Goal: Task Accomplishment & Management: Manage account settings

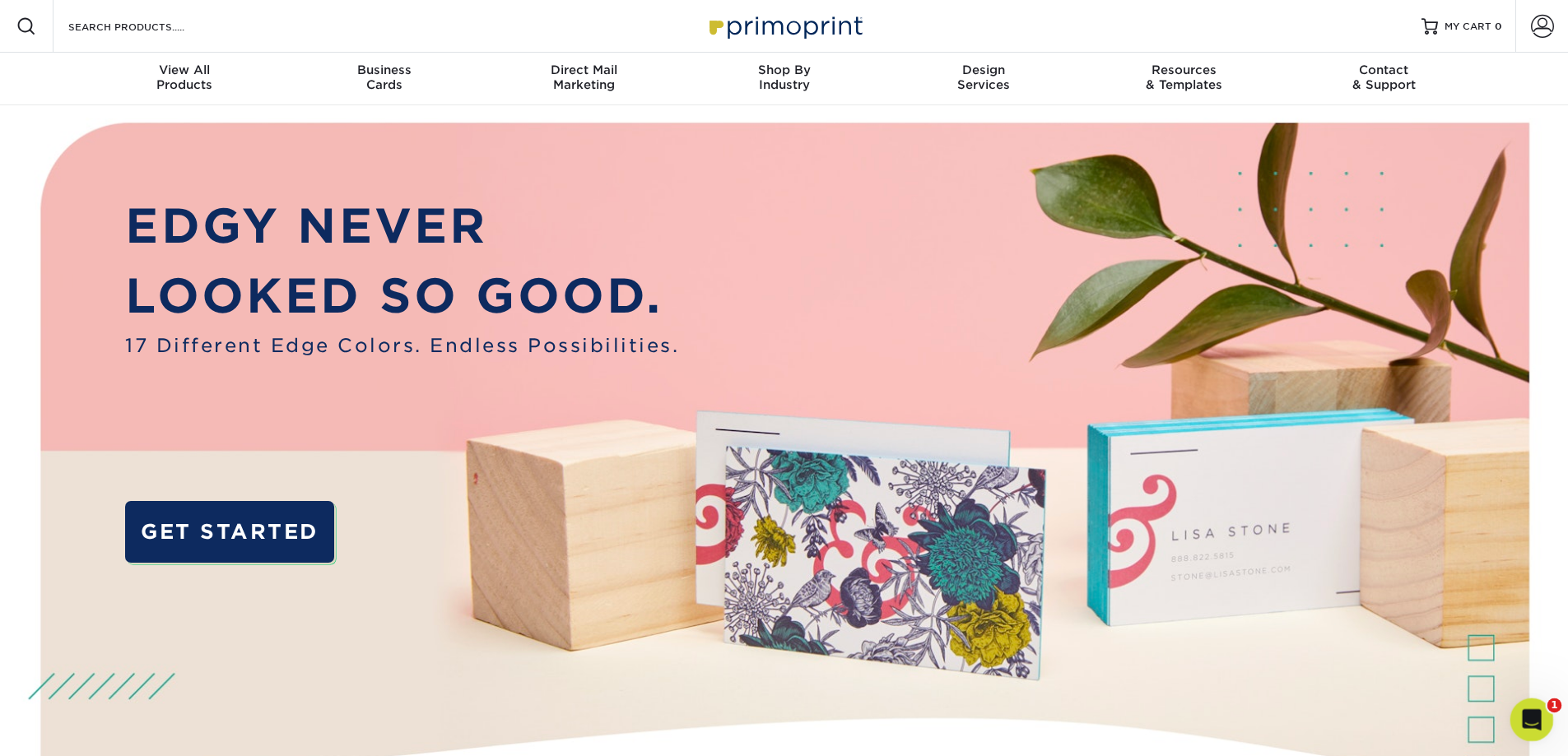
click at [1530, 719] on icon "Open Intercom Messenger" at bounding box center [1530, 718] width 12 height 13
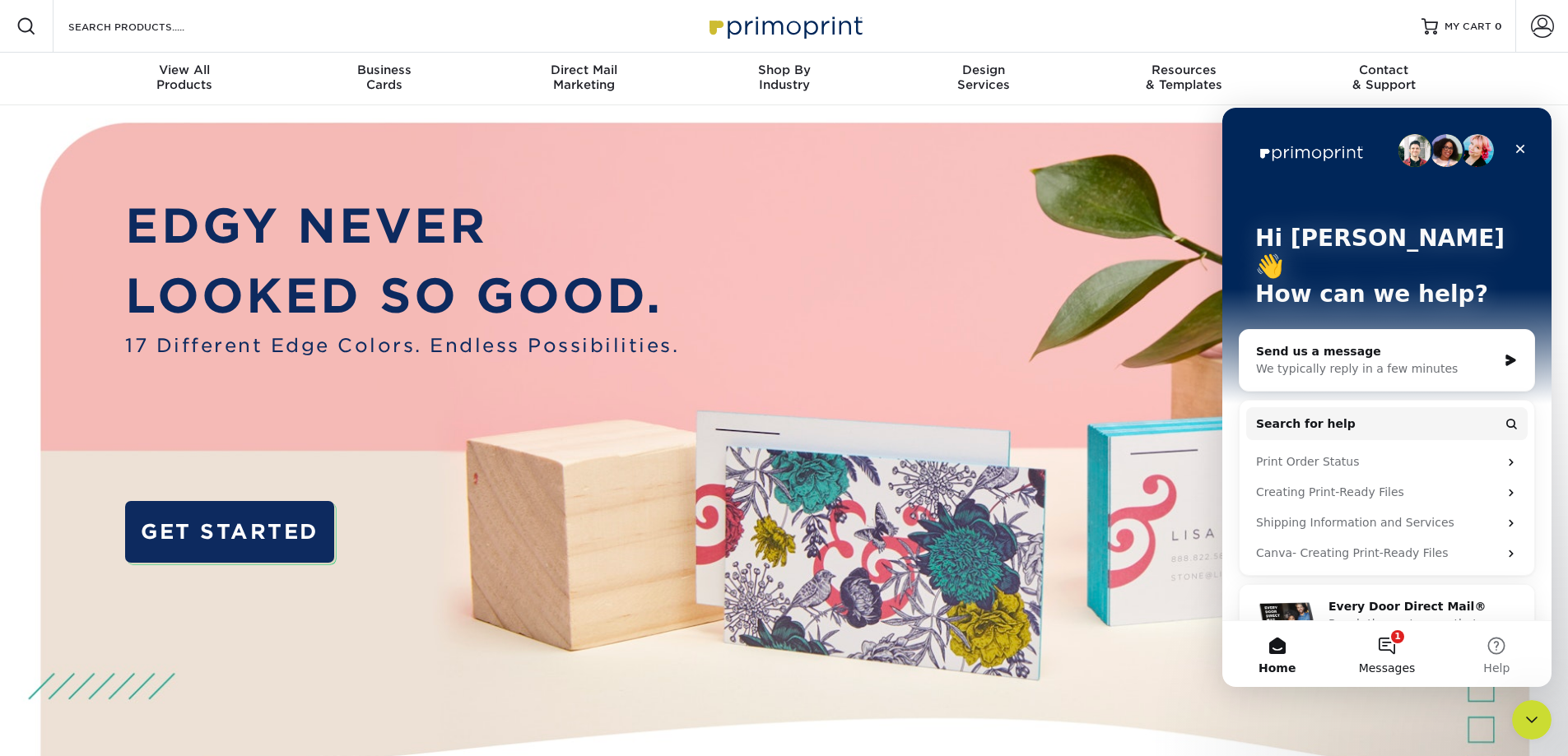
click at [1374, 653] on button "1 Messages" at bounding box center [1386, 653] width 109 height 66
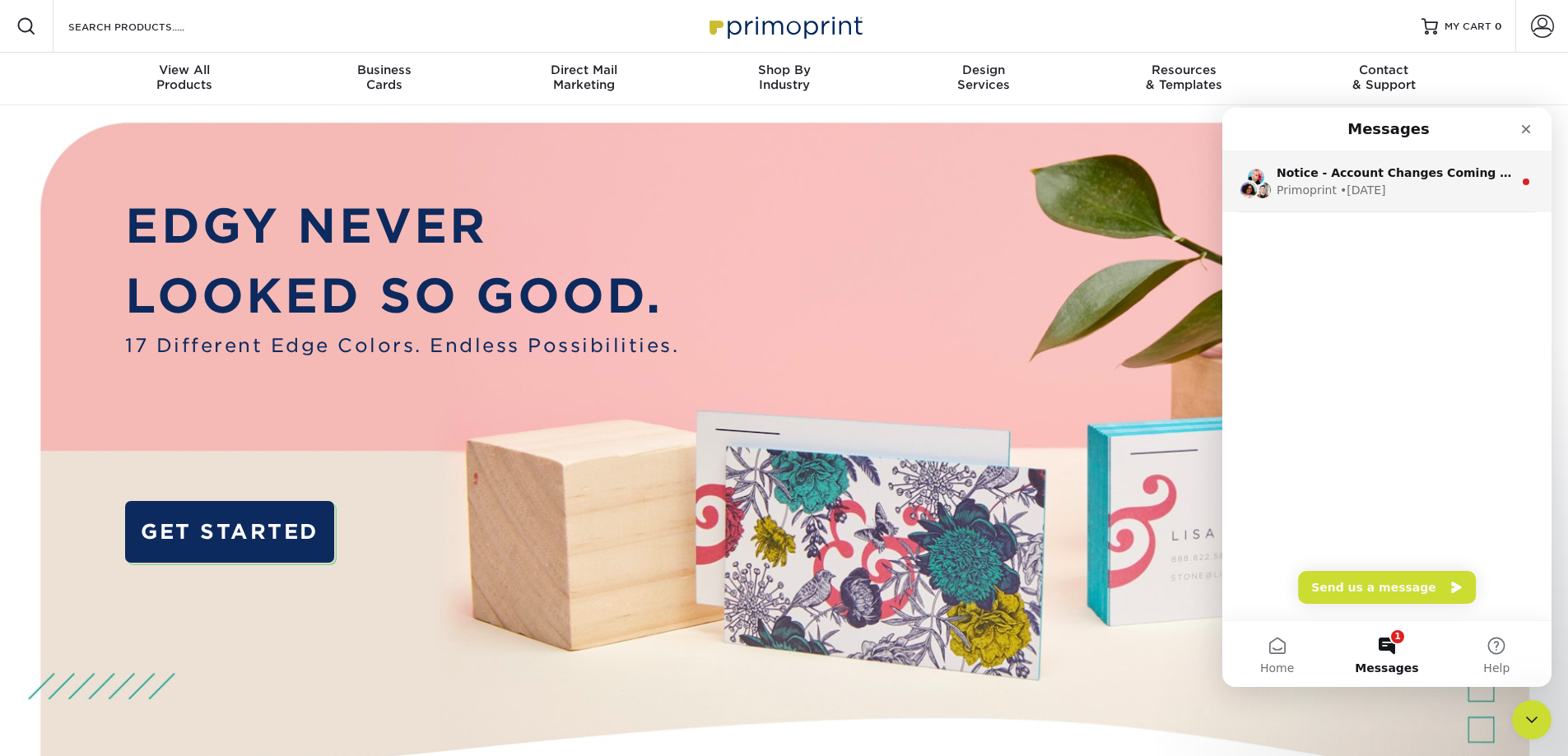
click at [1423, 195] on div "Primoprint • 2d ago" at bounding box center [1394, 190] width 236 height 18
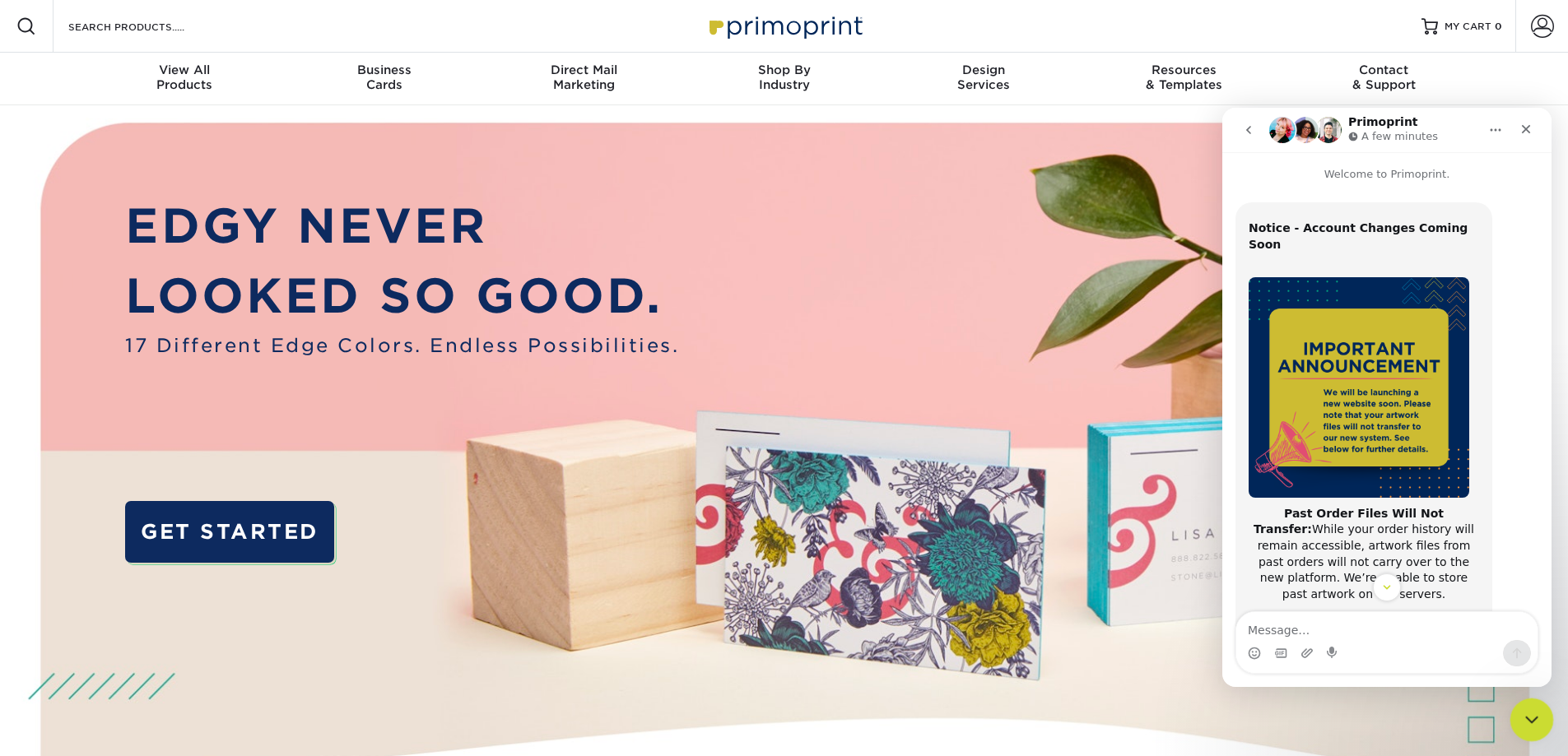
click at [1538, 712] on icon "Close Intercom Messenger" at bounding box center [1530, 718] width 20 height 20
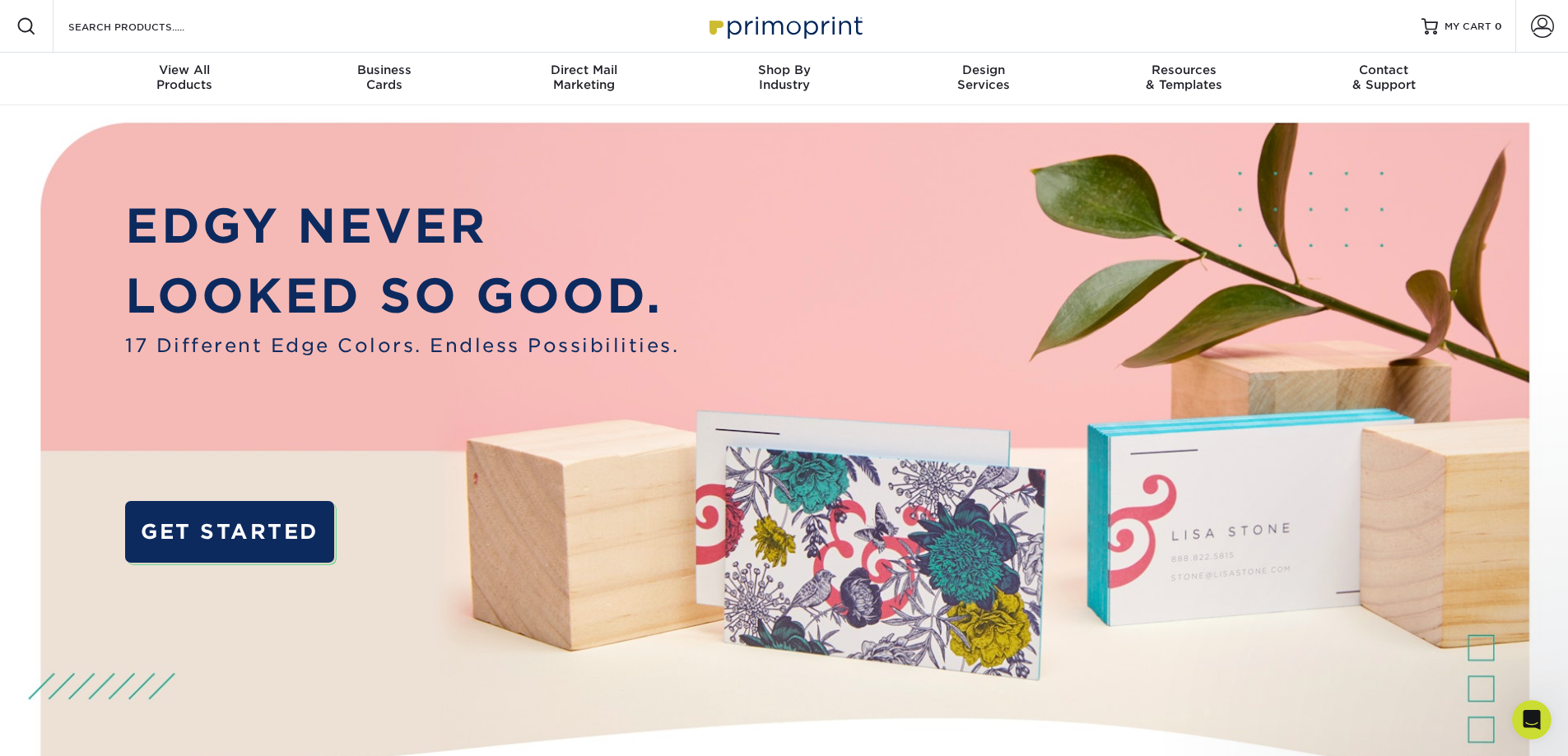
scroll to position [261, 0]
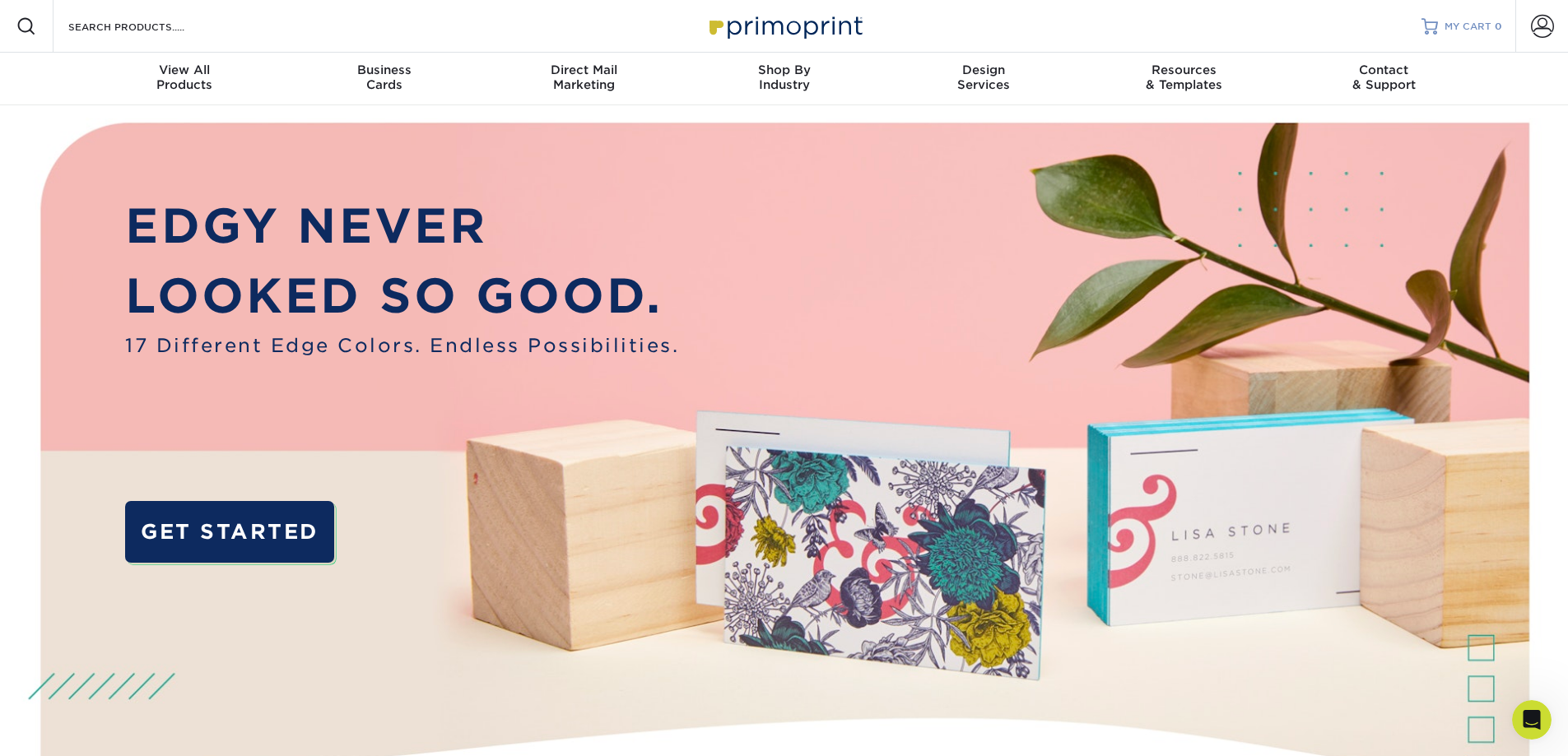
click at [1476, 24] on span "MY CART" at bounding box center [1468, 27] width 47 height 14
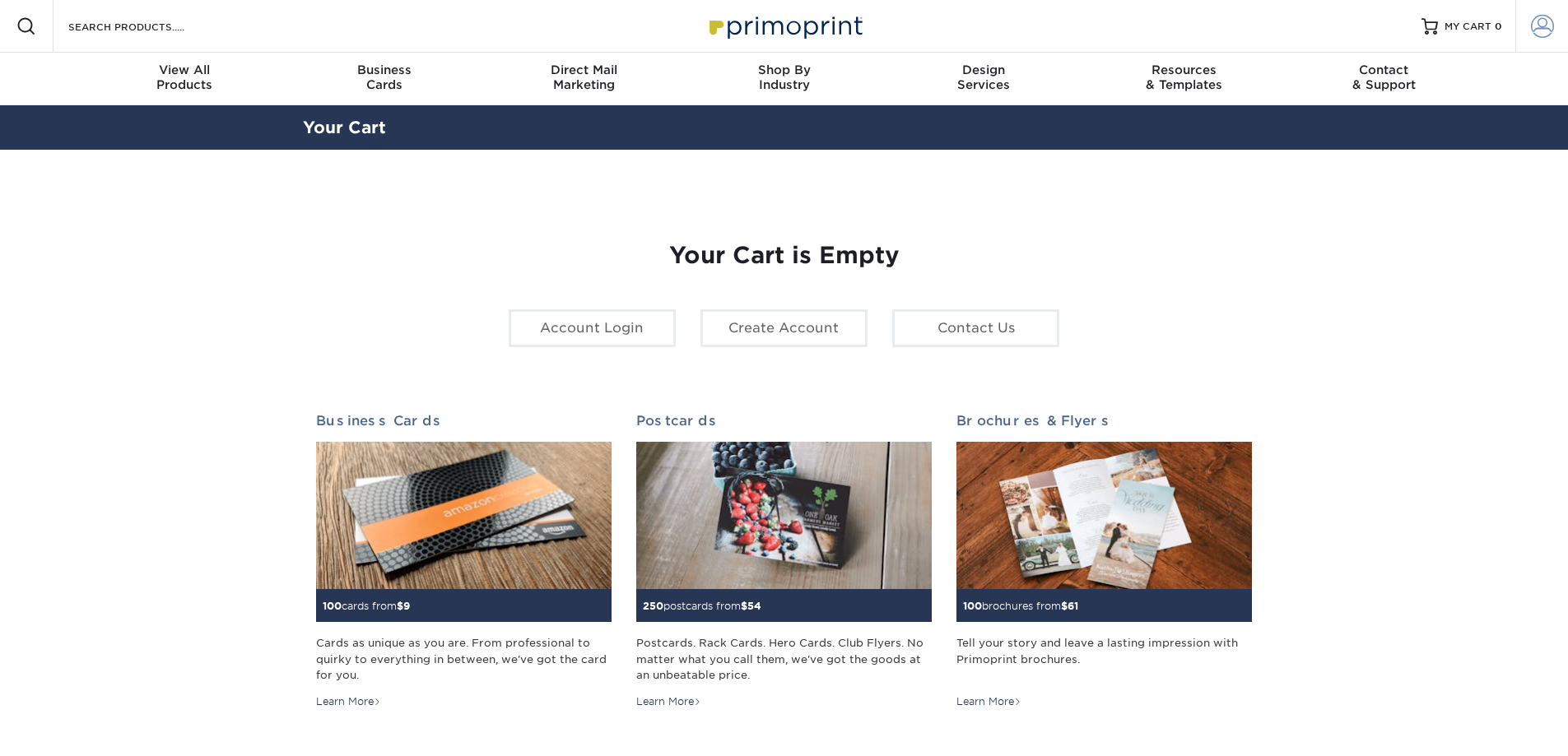
click at [1540, 19] on span at bounding box center [1543, 27] width 23 height 23
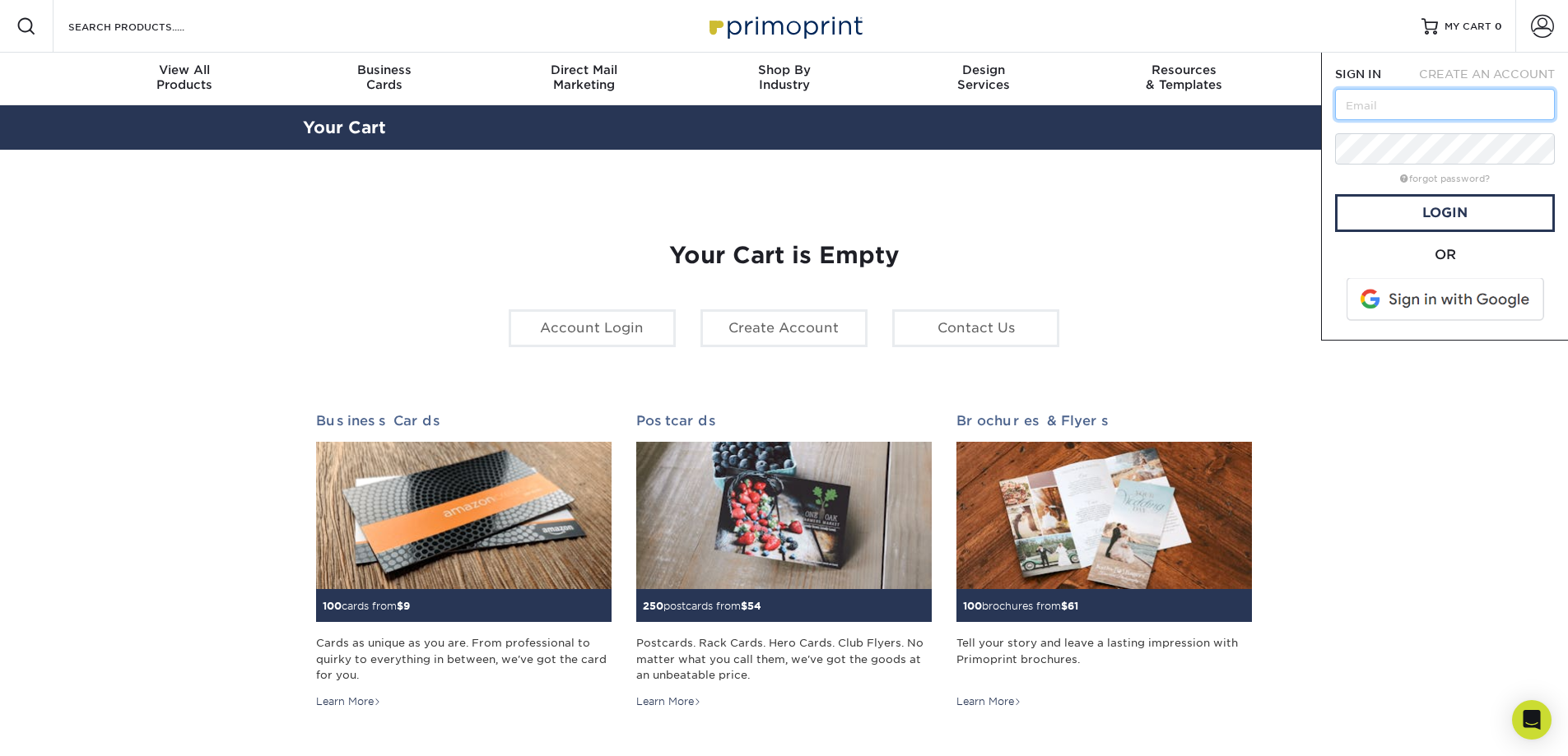
click at [1429, 96] on input "text" at bounding box center [1444, 103] width 220 height 31
type input "[PERSON_NAME][EMAIL_ADDRESS][DOMAIN_NAME]"
click at [1232, 225] on div "Your Cart is Empty Account Login Create Account Contact Us Business Cards 100 c…" at bounding box center [785, 521] width 937 height 637
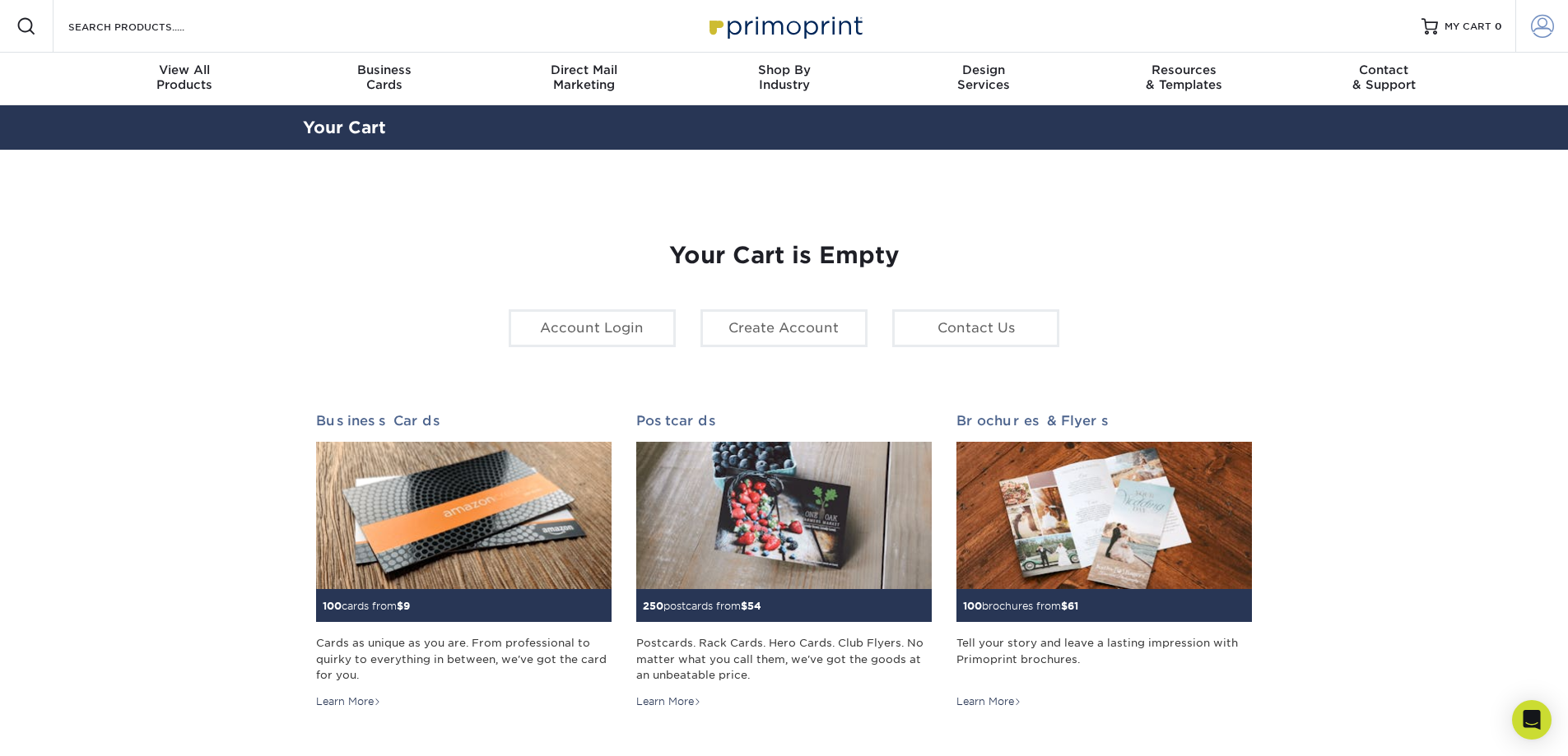
click at [1531, 29] on span at bounding box center [1543, 27] width 23 height 23
click at [1551, 43] on link "Account" at bounding box center [1541, 26] width 53 height 53
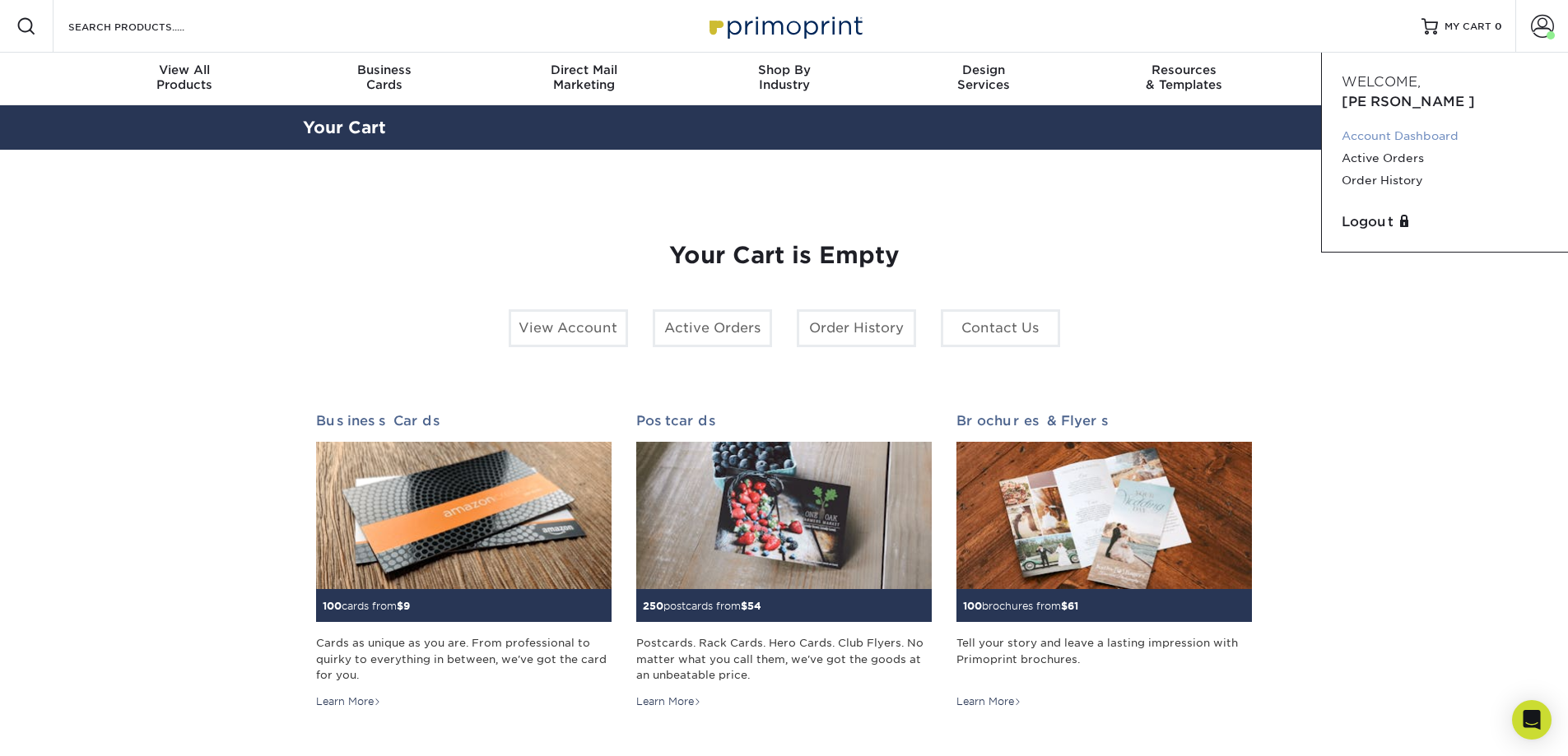
click at [1409, 125] on link "Account Dashboard" at bounding box center [1444, 136] width 206 height 23
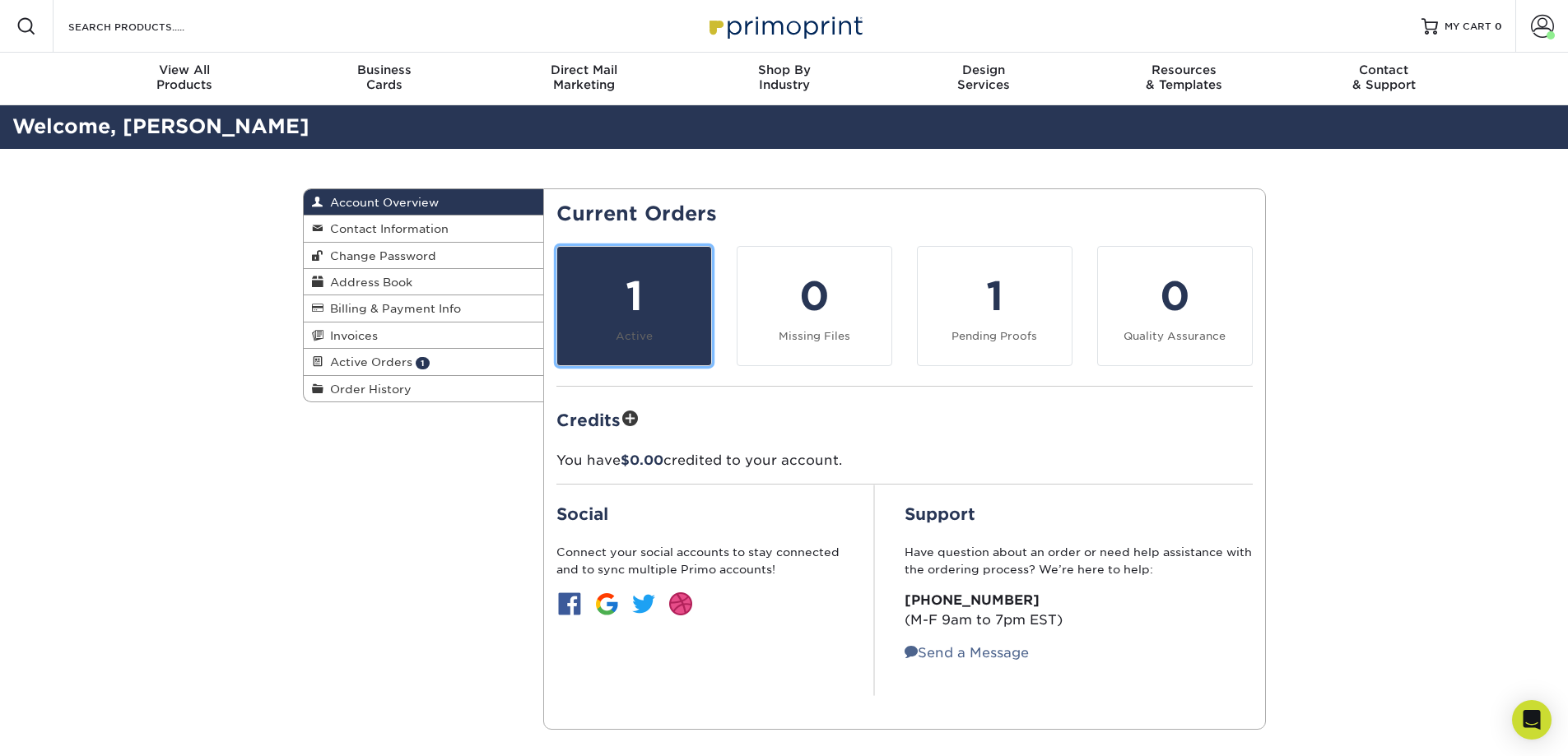
click at [681, 357] on link "1 Active" at bounding box center [634, 306] width 155 height 120
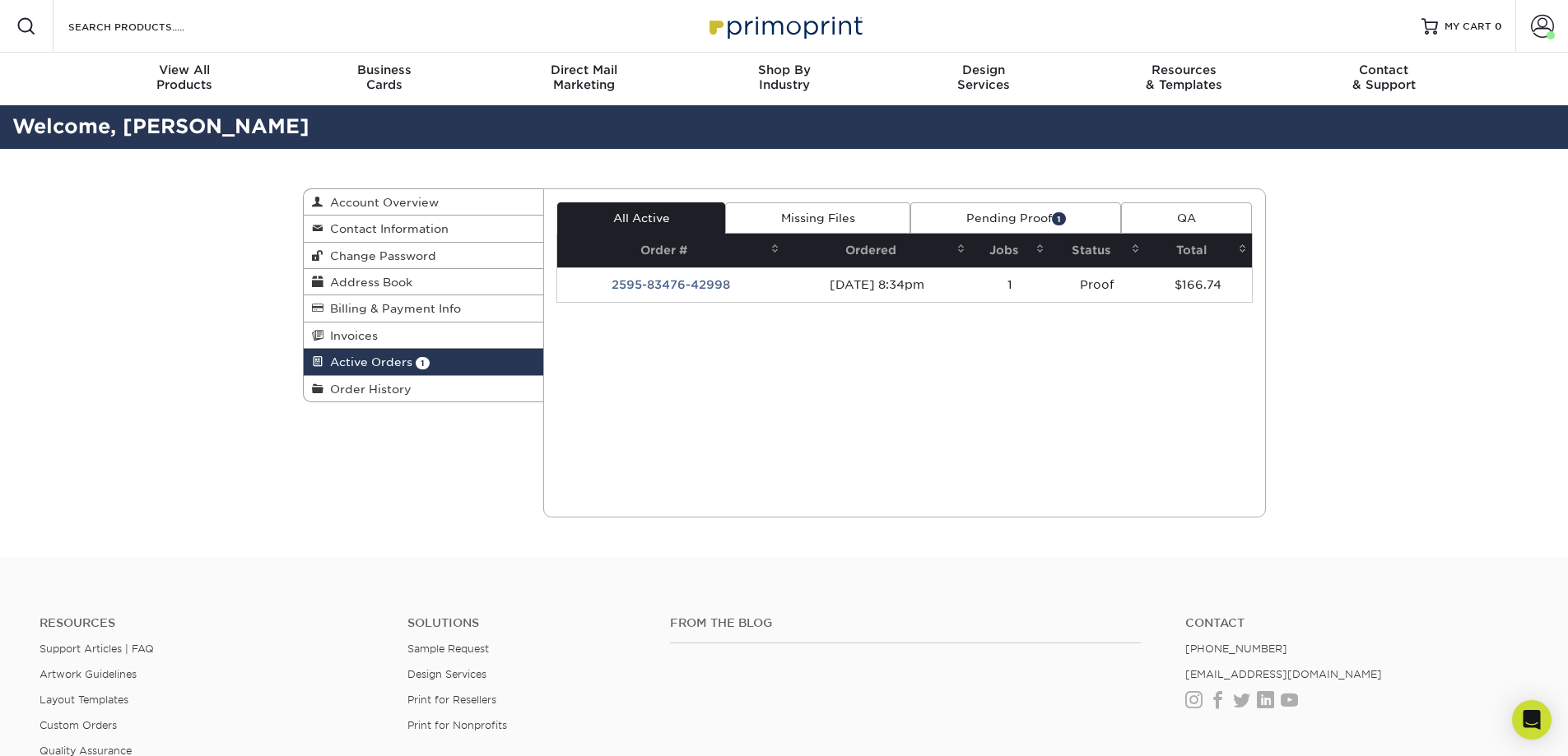
click at [974, 204] on link "Pending Proof 1" at bounding box center [1015, 218] width 210 height 31
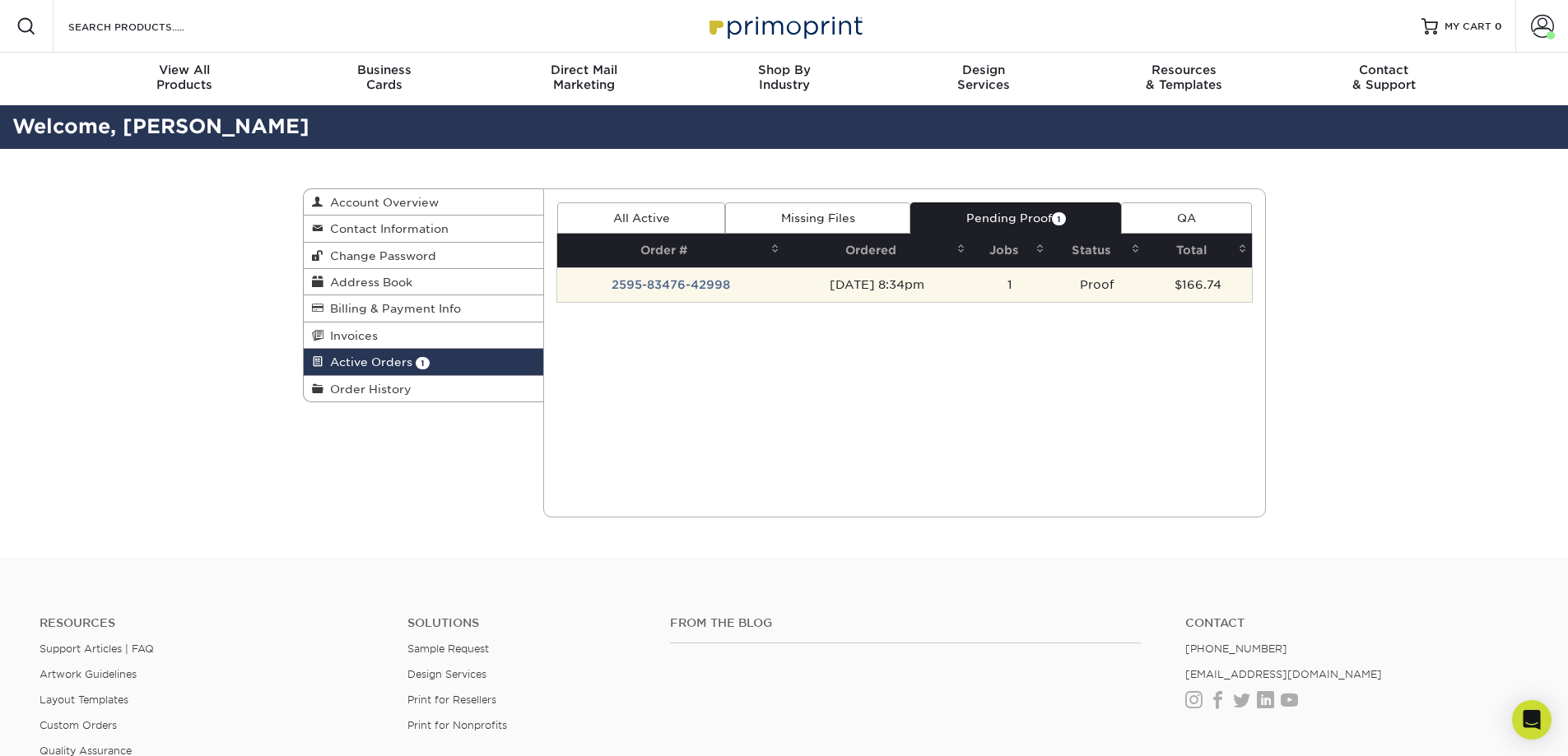
click at [716, 283] on td "2595-83476-42998" at bounding box center [670, 284] width 227 height 34
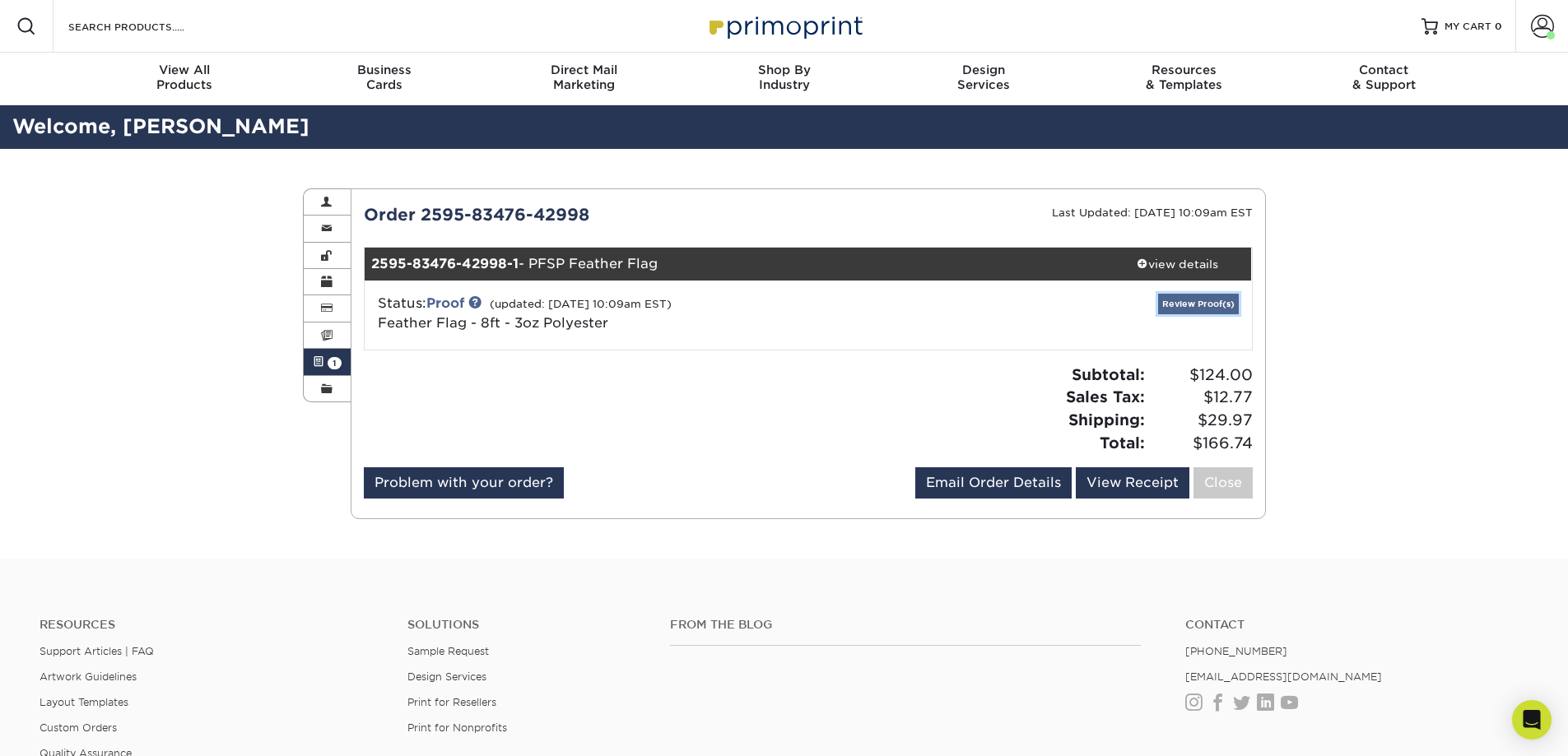
click at [1210, 303] on link "Review Proof(s)" at bounding box center [1198, 304] width 81 height 21
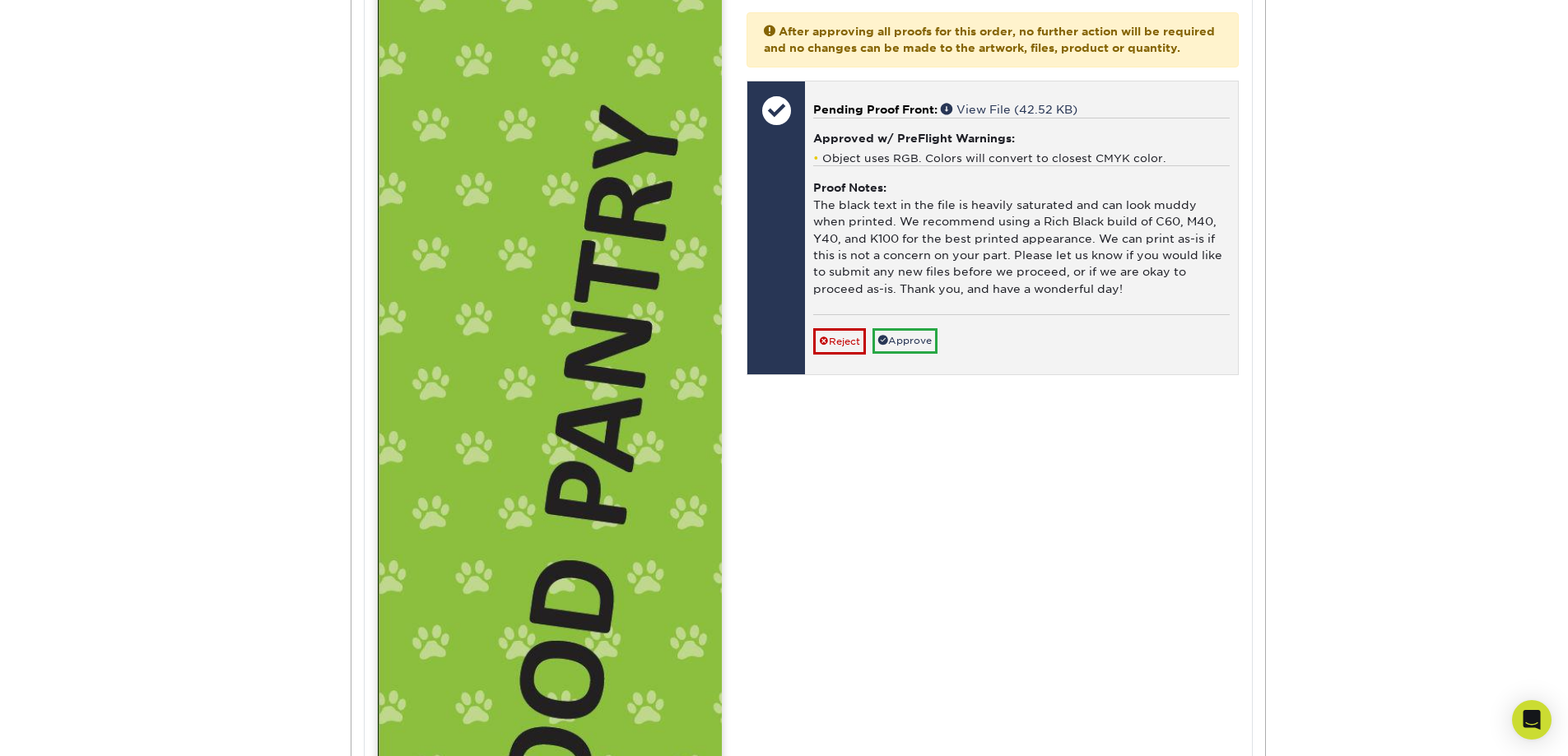
scroll to position [823, 0]
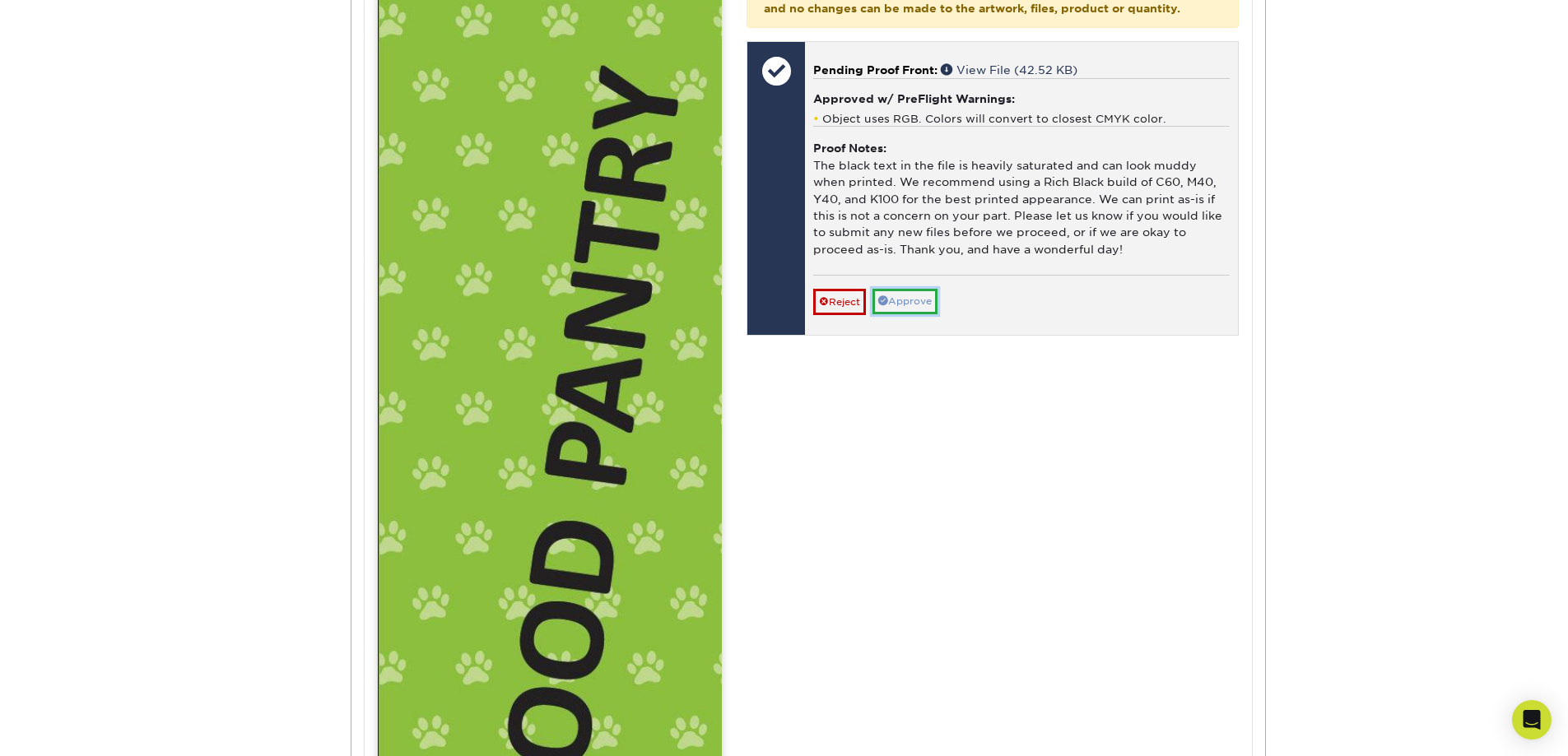
click at [911, 313] on link "Approve" at bounding box center [905, 301] width 65 height 26
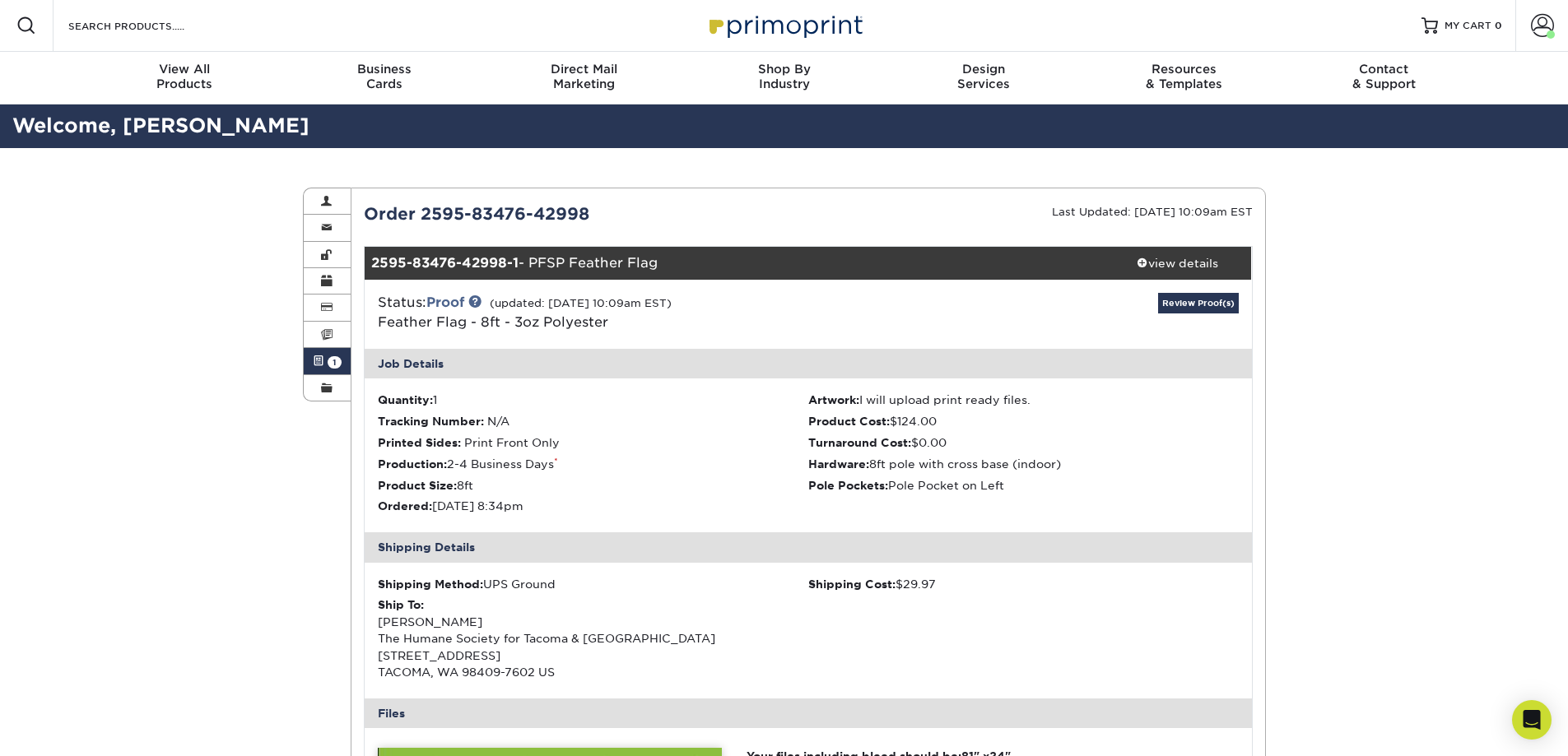
scroll to position [0, 0]
